Goal: Transaction & Acquisition: Purchase product/service

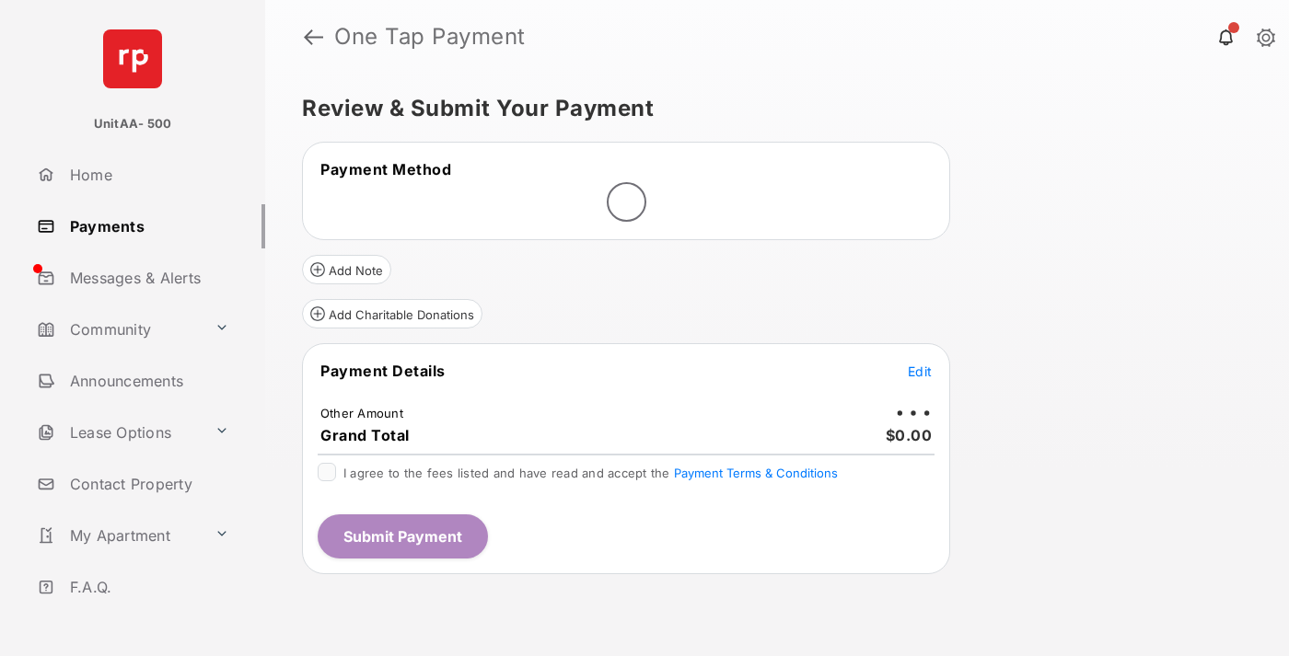
click at [920, 371] on span "Edit" at bounding box center [920, 372] width 24 height 16
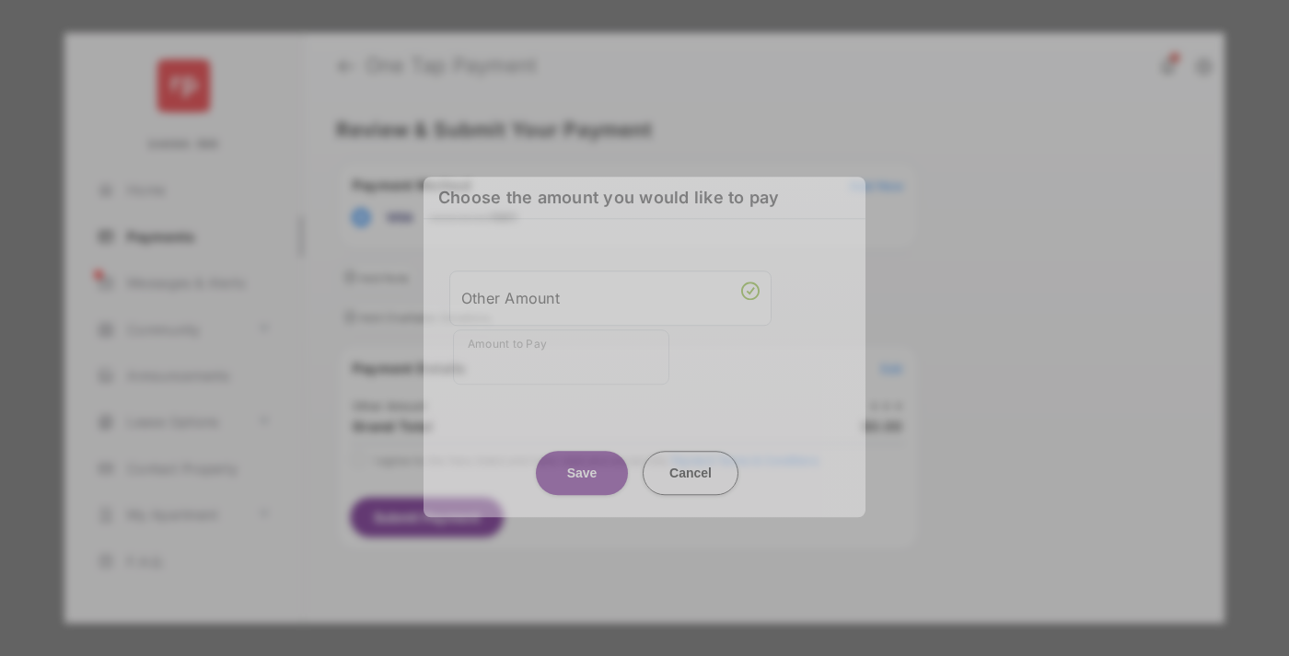
click at [610, 290] on div "Other Amount" at bounding box center [610, 298] width 298 height 31
type input "**"
click at [582, 455] on button "Save" at bounding box center [582, 473] width 92 height 44
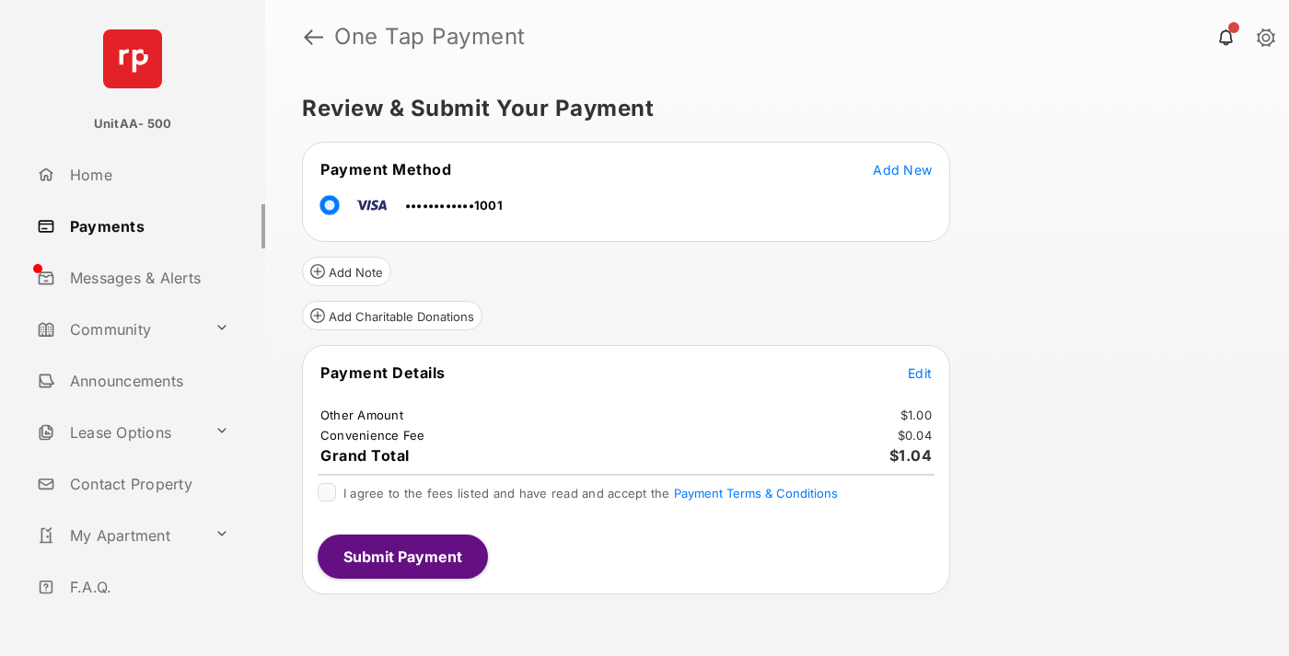
click at [920, 373] on span "Edit" at bounding box center [920, 373] width 24 height 16
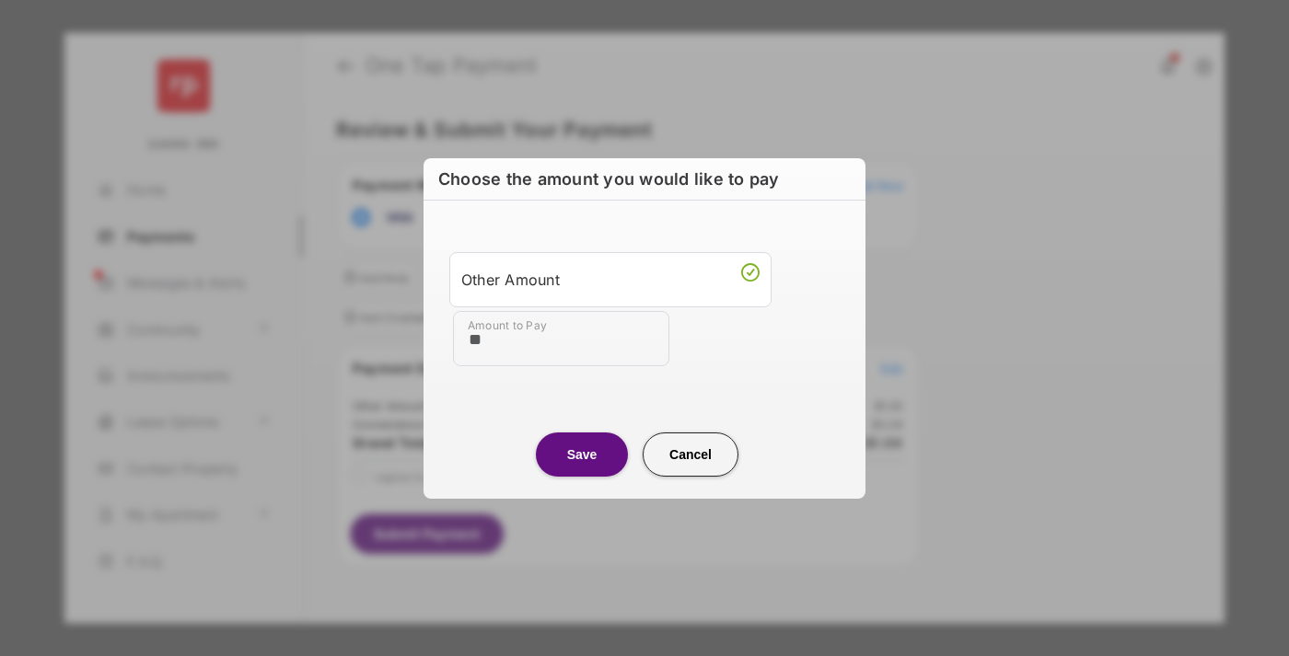
click at [582, 454] on button "Save" at bounding box center [582, 455] width 92 height 44
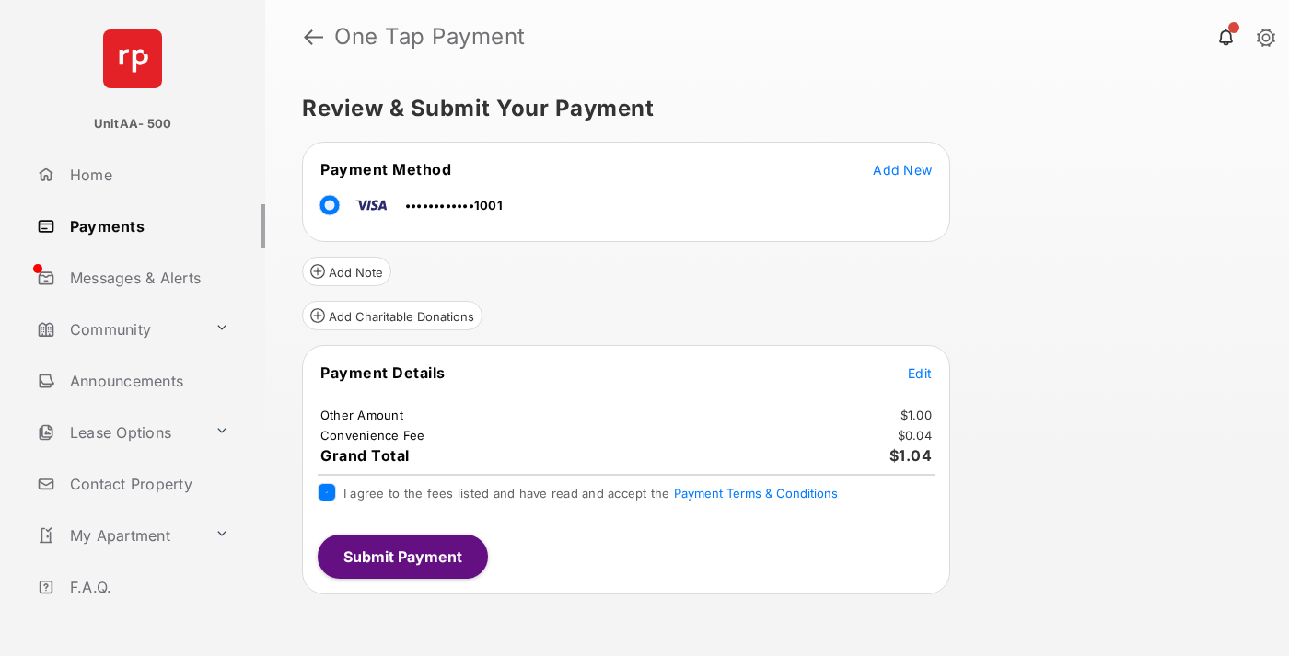
click at [401, 556] on button "Submit Payment" at bounding box center [403, 557] width 170 height 44
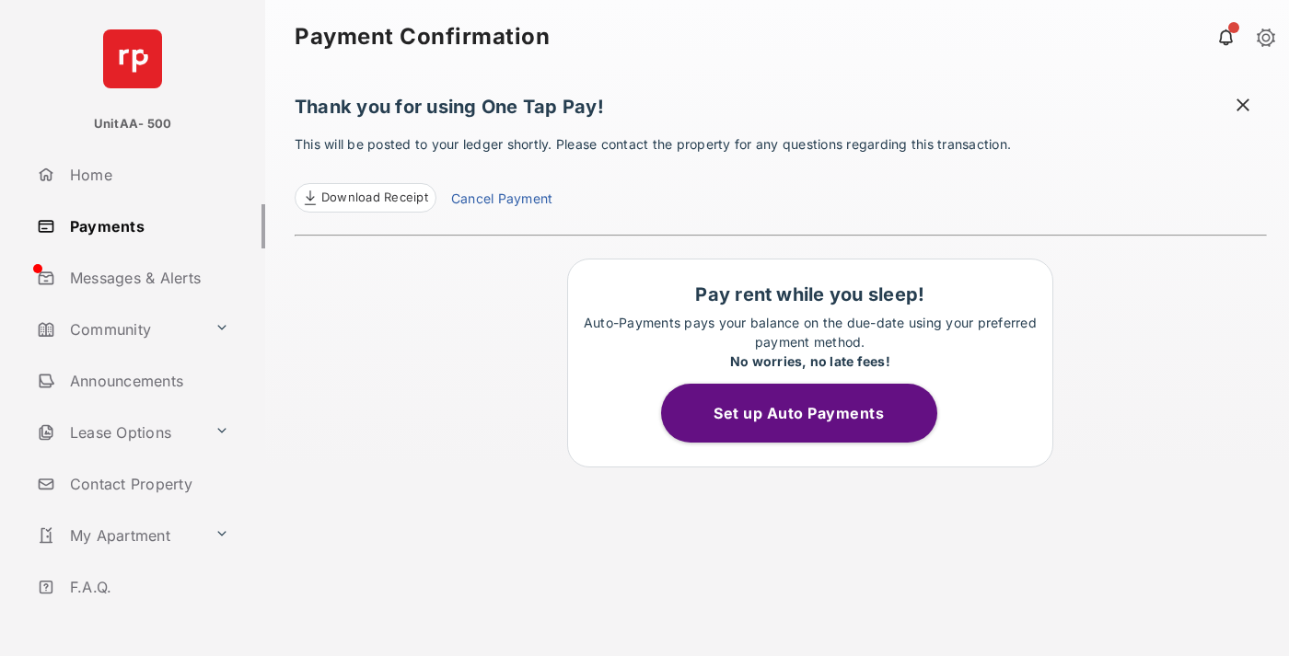
click at [144, 226] on link "Payments" at bounding box center [147, 226] width 236 height 44
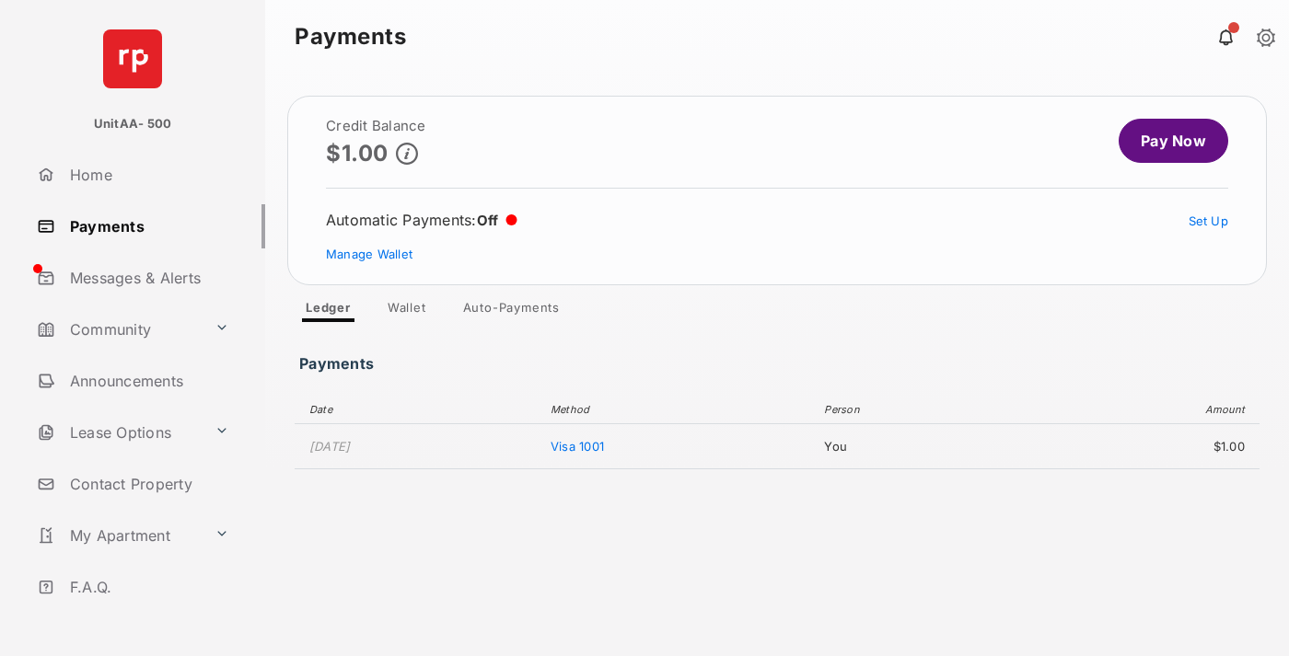
click at [1165, 141] on link "Pay Now" at bounding box center [1173, 141] width 110 height 44
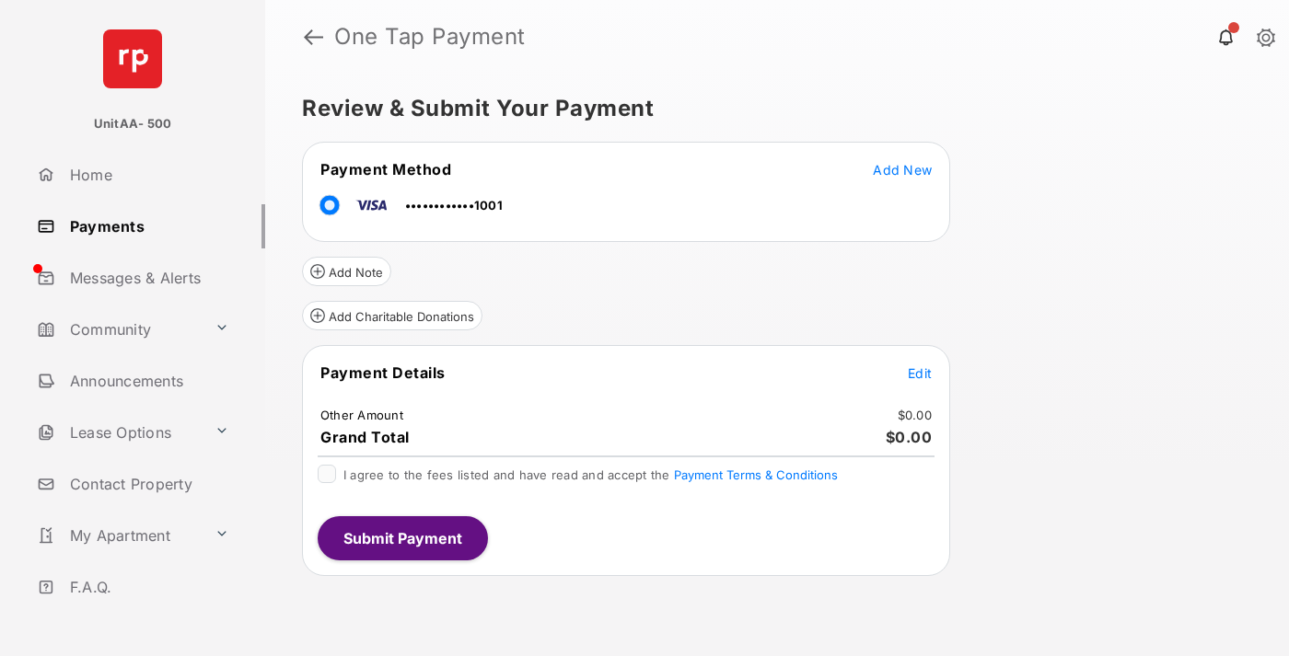
click at [920, 373] on span "Edit" at bounding box center [920, 373] width 24 height 16
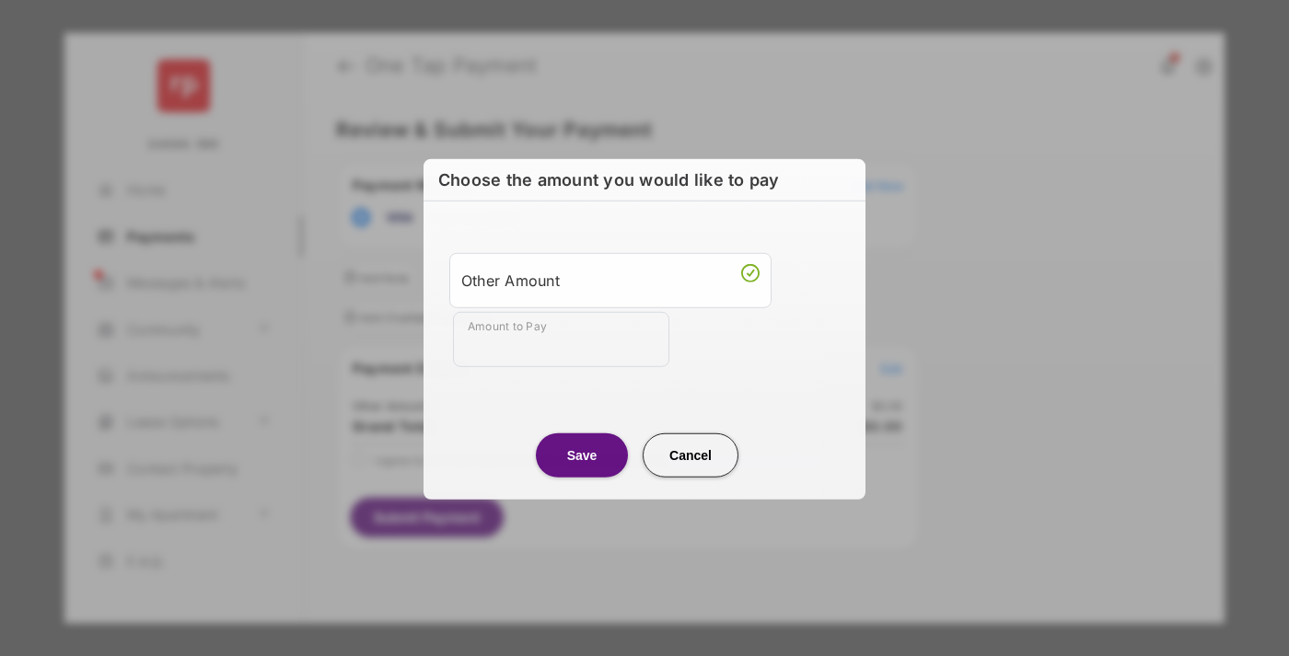
click at [610, 279] on div "Other Amount" at bounding box center [610, 279] width 298 height 31
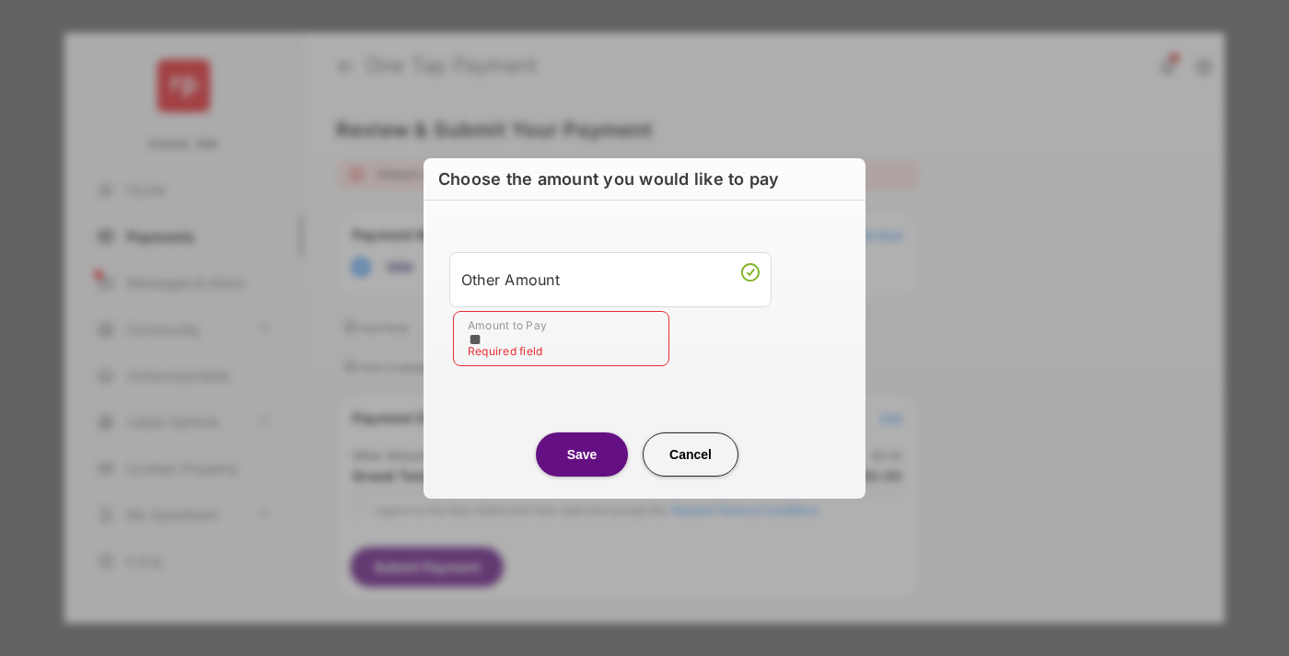
type input "**"
click at [582, 454] on button "Save" at bounding box center [582, 455] width 92 height 44
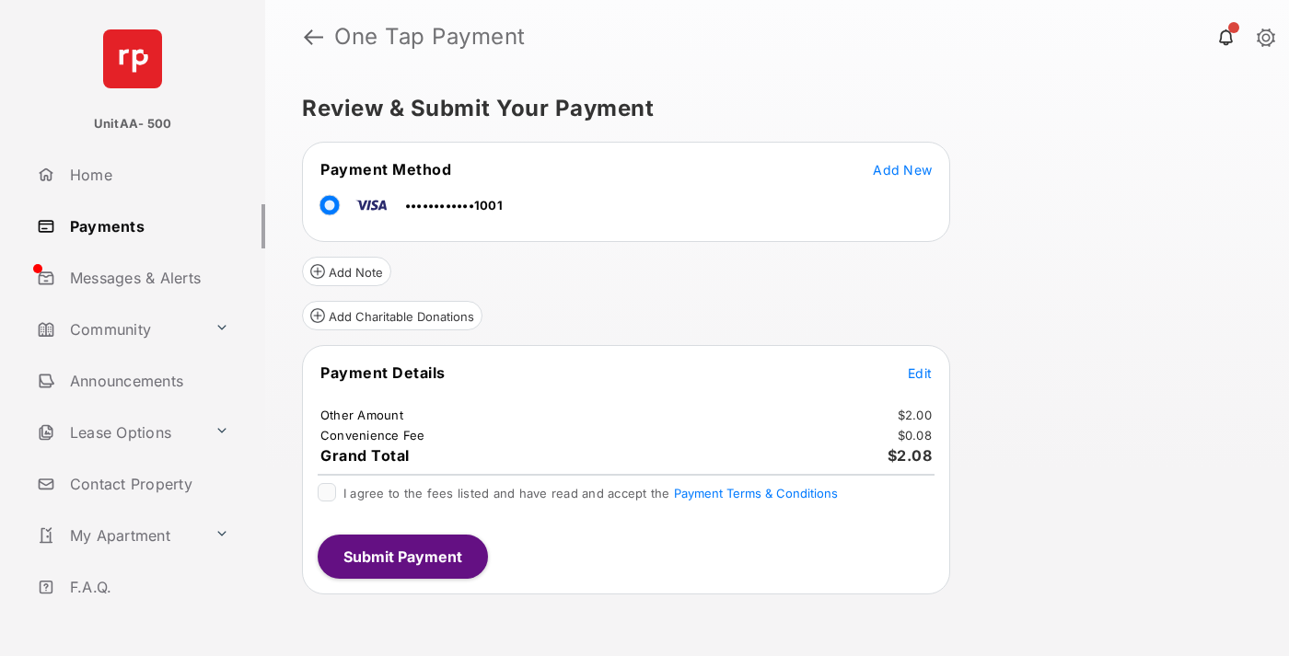
click at [401, 556] on button "Submit Payment" at bounding box center [403, 557] width 170 height 44
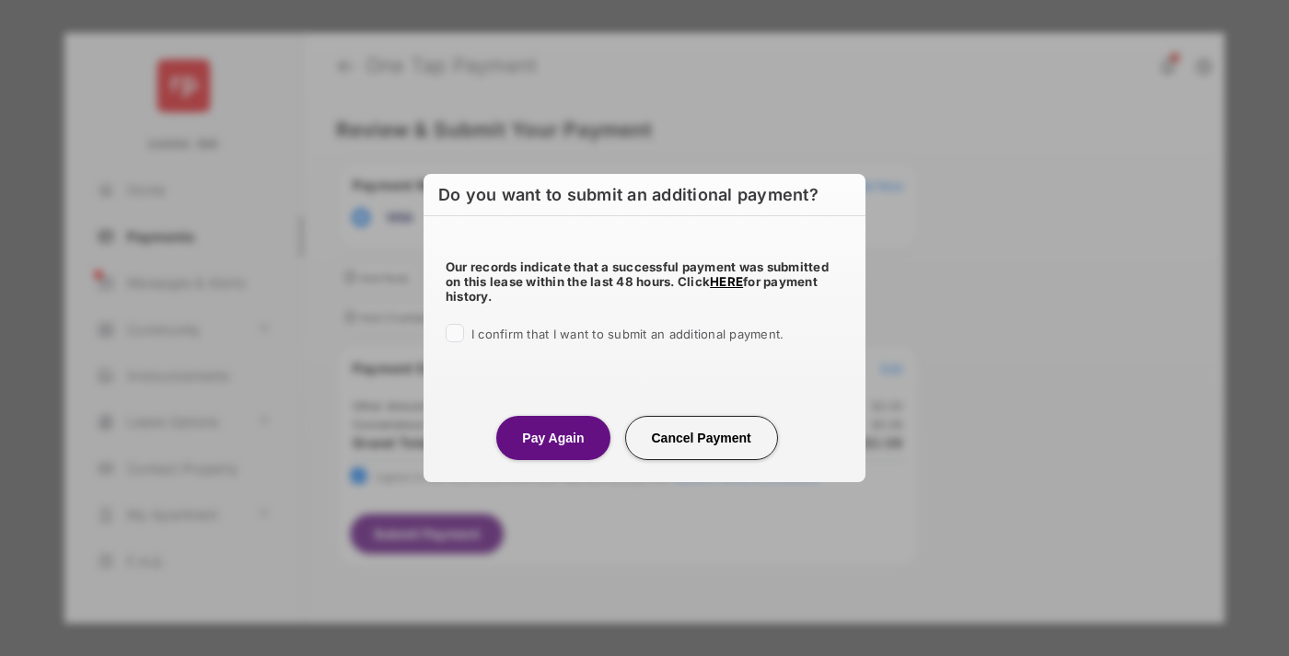
click at [552, 437] on button "Pay Again" at bounding box center [552, 438] width 113 height 44
